Goal: Contribute content

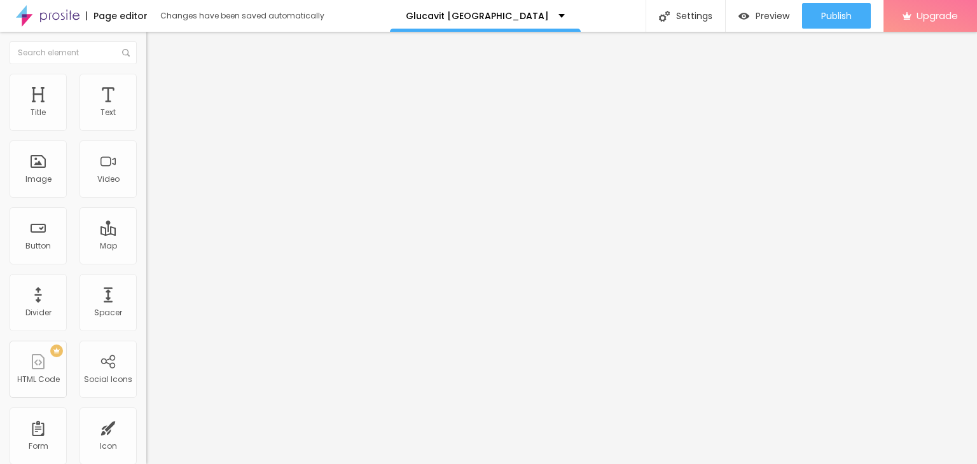
click at [146, 109] on span "Add image" at bounding box center [172, 104] width 52 height 11
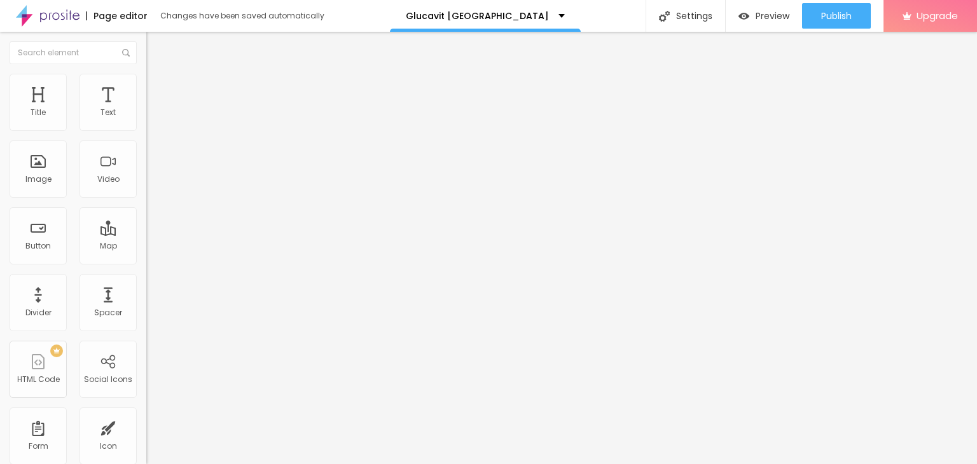
click at [146, 109] on span "Add image" at bounding box center [172, 104] width 52 height 11
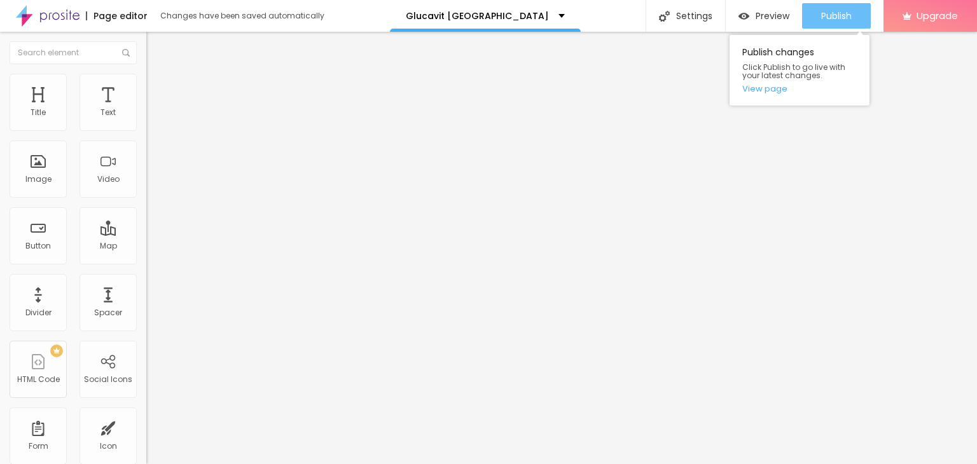
click at [830, 18] on span "Publish" at bounding box center [836, 16] width 31 height 10
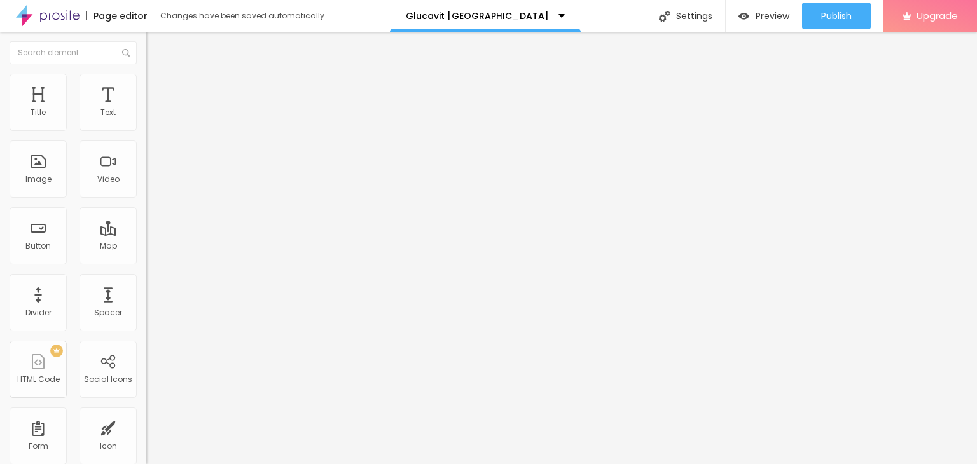
click at [60, 22] on img at bounding box center [48, 16] width 64 height 32
